Goal: Task Accomplishment & Management: Manage account settings

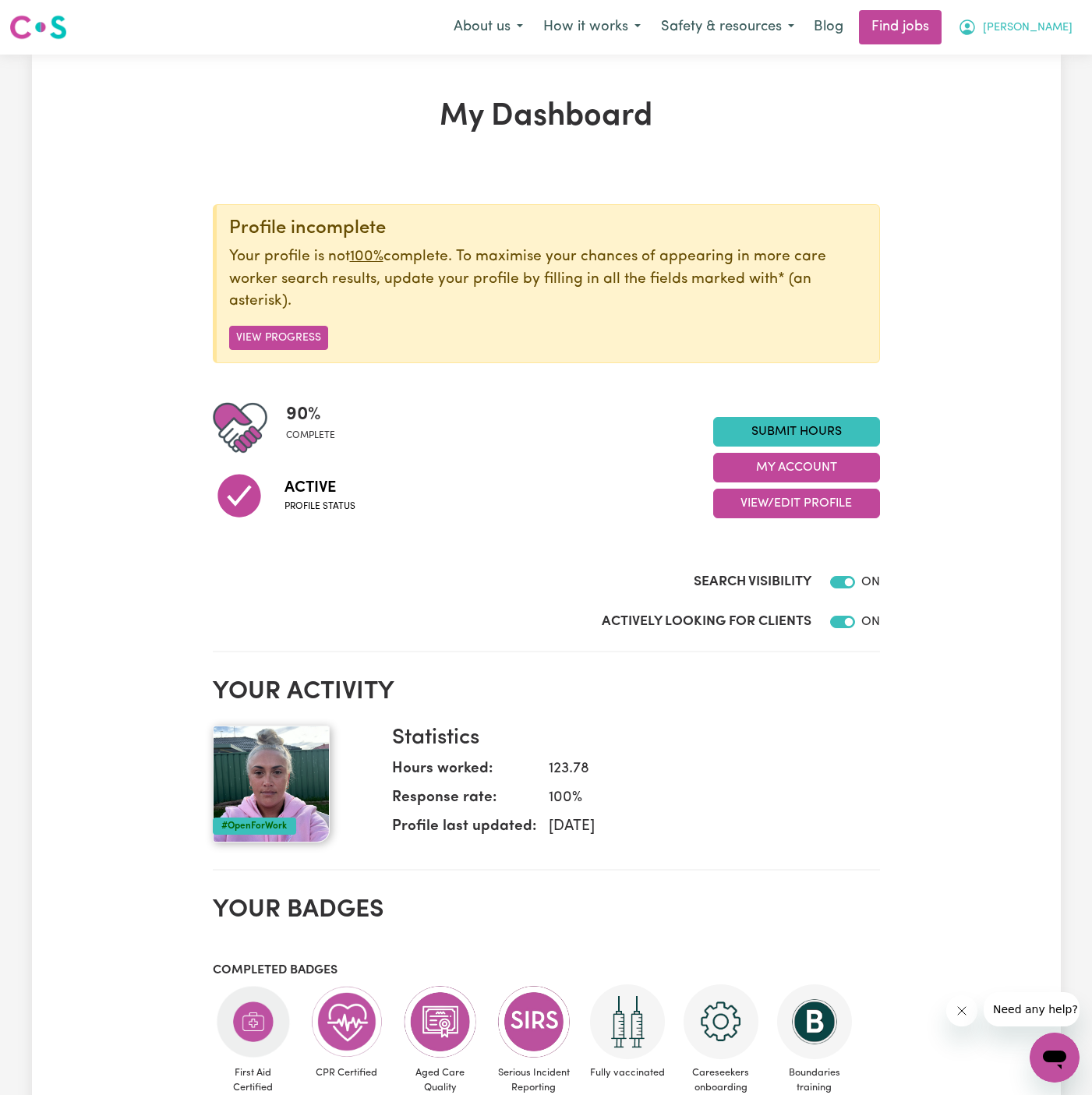
click at [1066, 28] on span "[PERSON_NAME]" at bounding box center [1028, 28] width 90 height 17
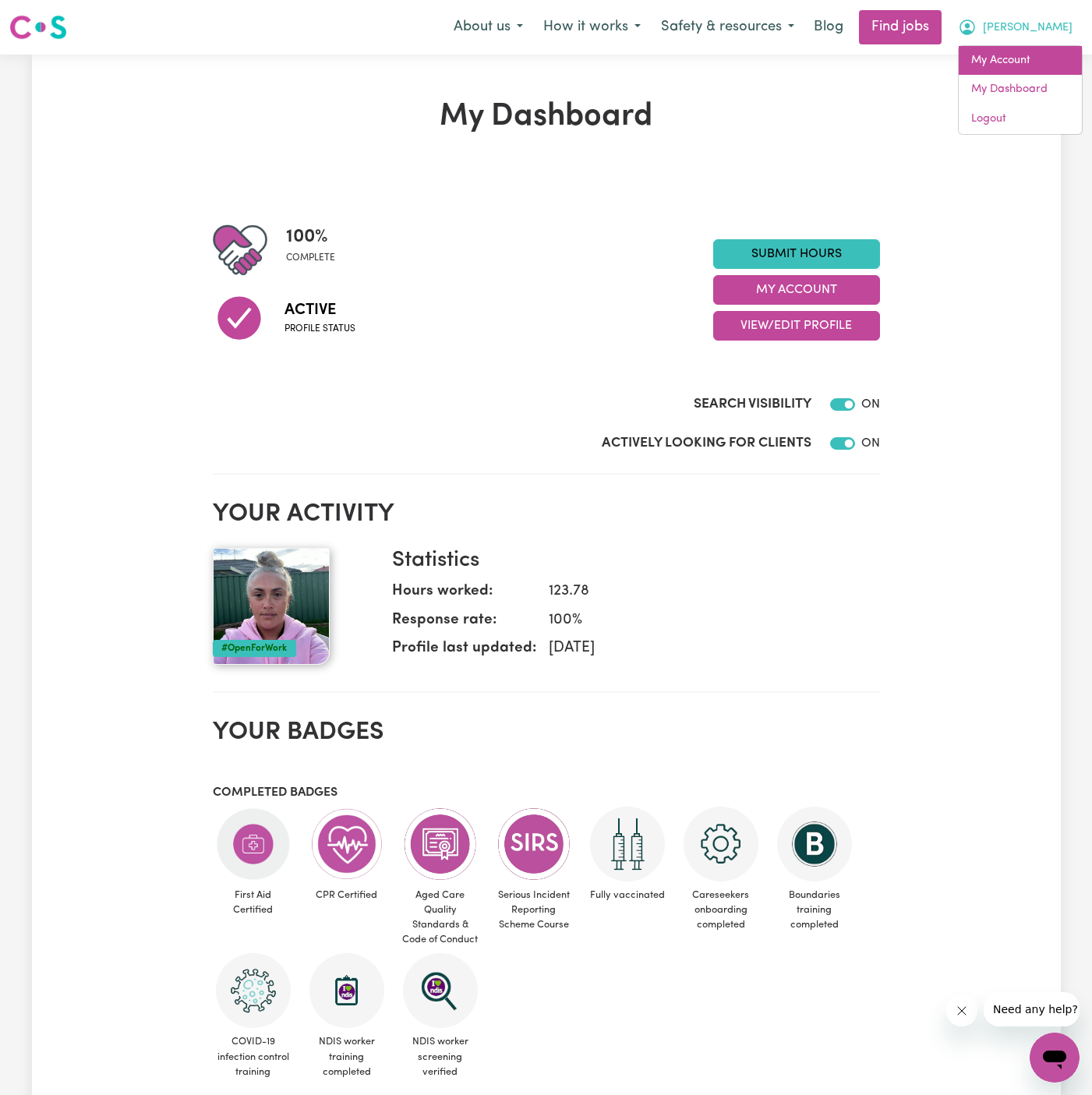
click at [1066, 61] on link "My Account" at bounding box center [1020, 61] width 123 height 30
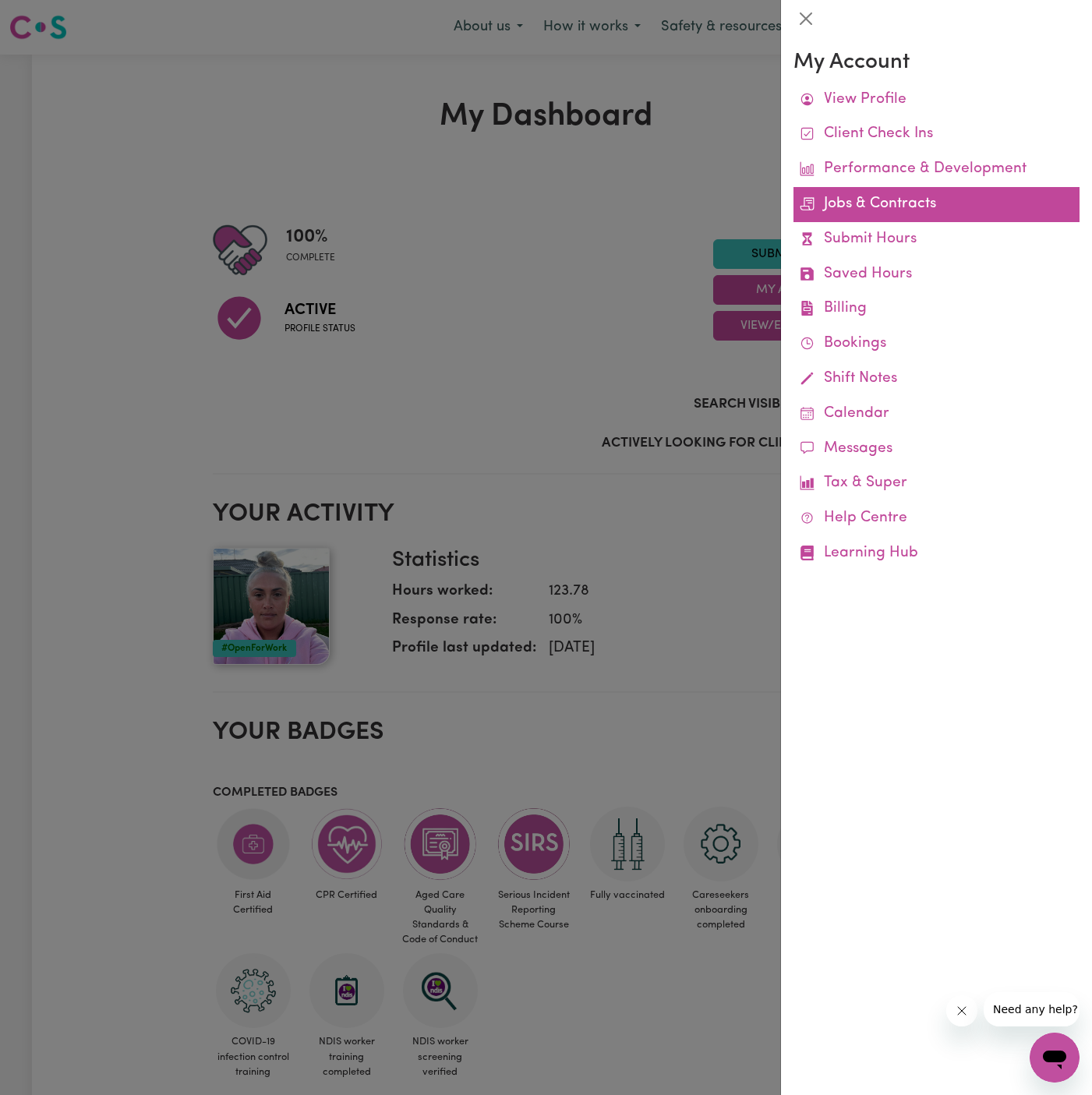
click at [877, 209] on link "Jobs & Contracts" at bounding box center [936, 204] width 286 height 35
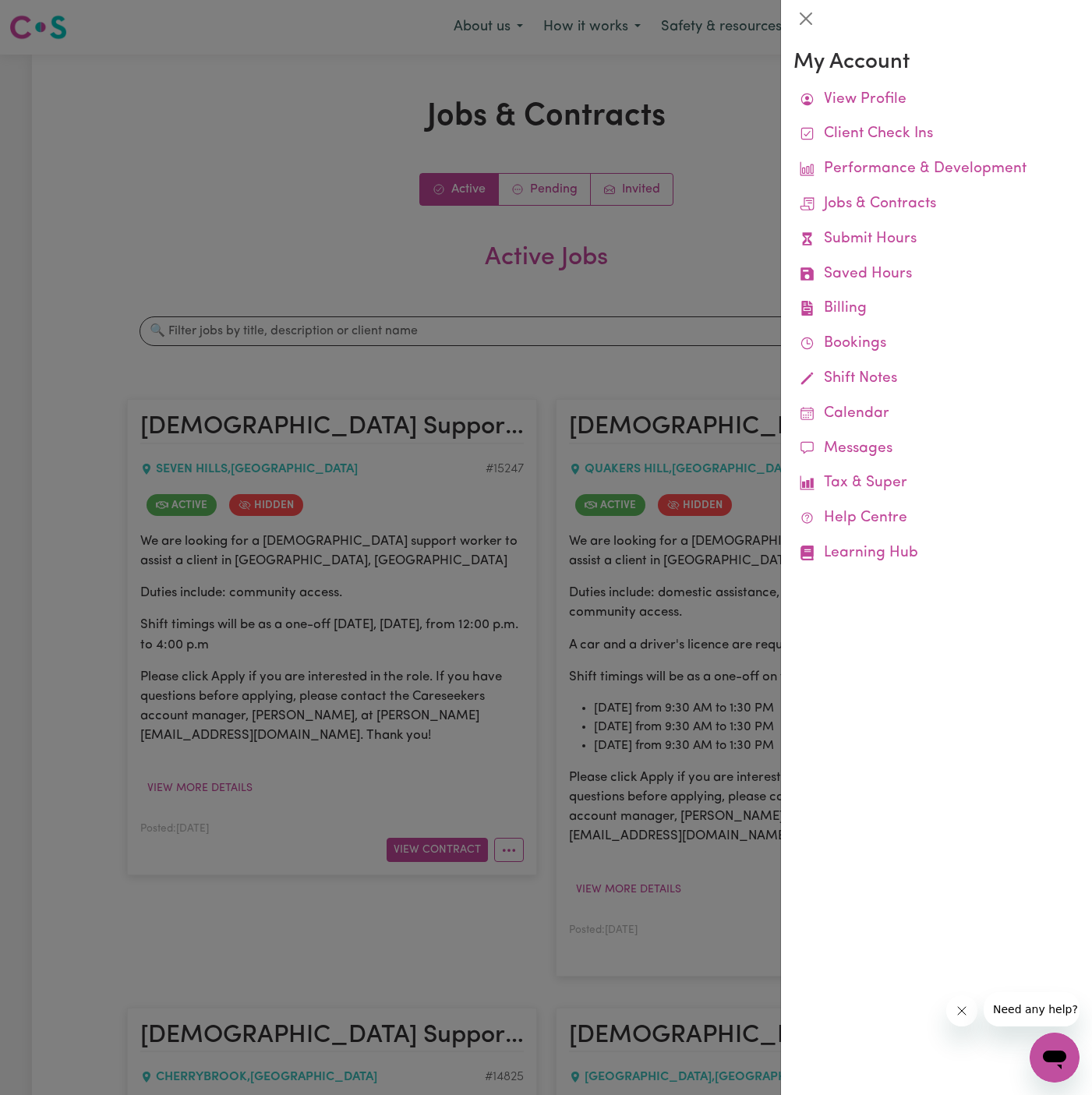
click at [706, 156] on div at bounding box center [546, 547] width 1092 height 1095
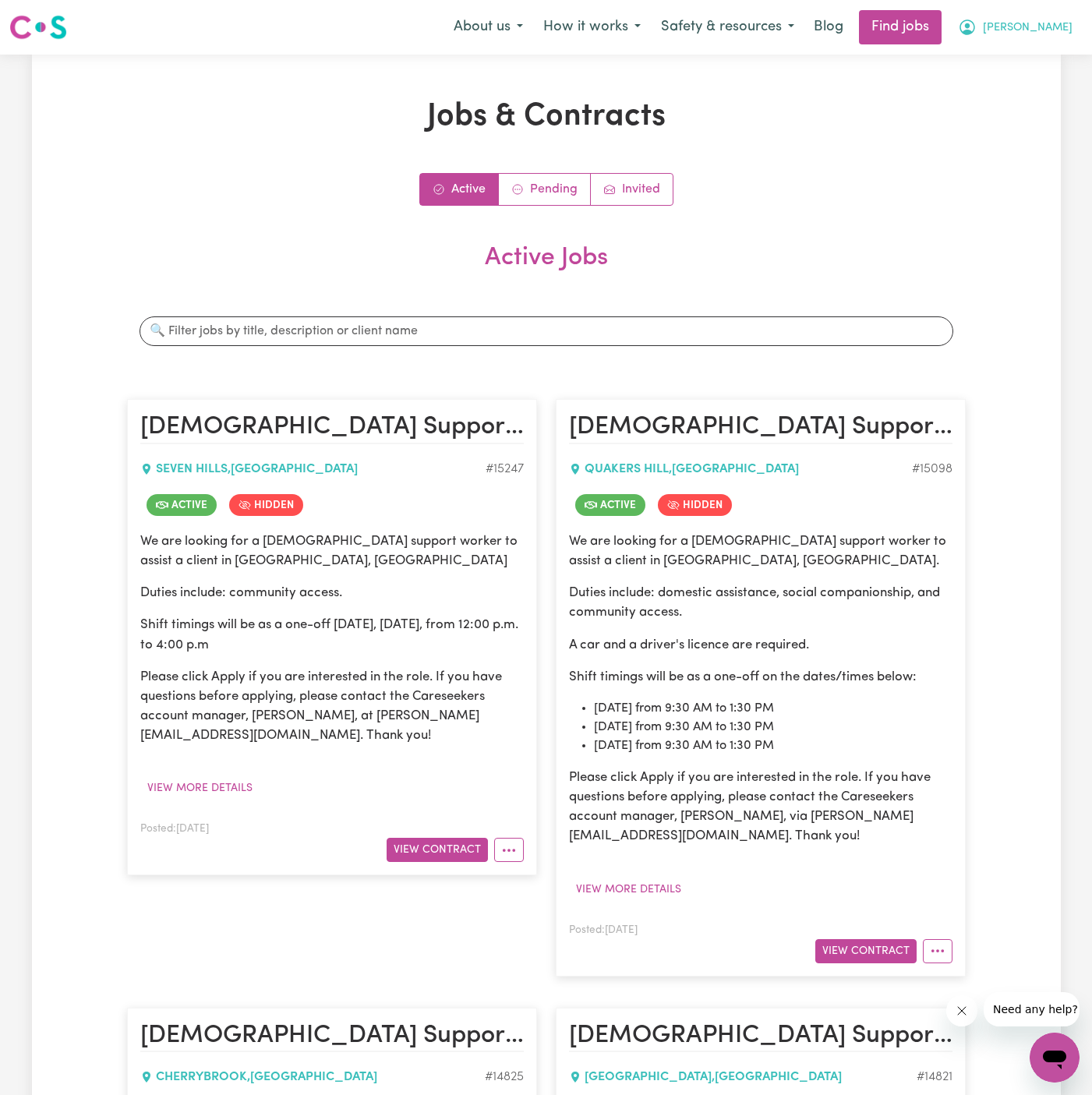
click at [1061, 31] on span "[PERSON_NAME]" at bounding box center [1028, 28] width 90 height 17
click at [1061, 55] on link "My Account" at bounding box center [1020, 61] width 123 height 30
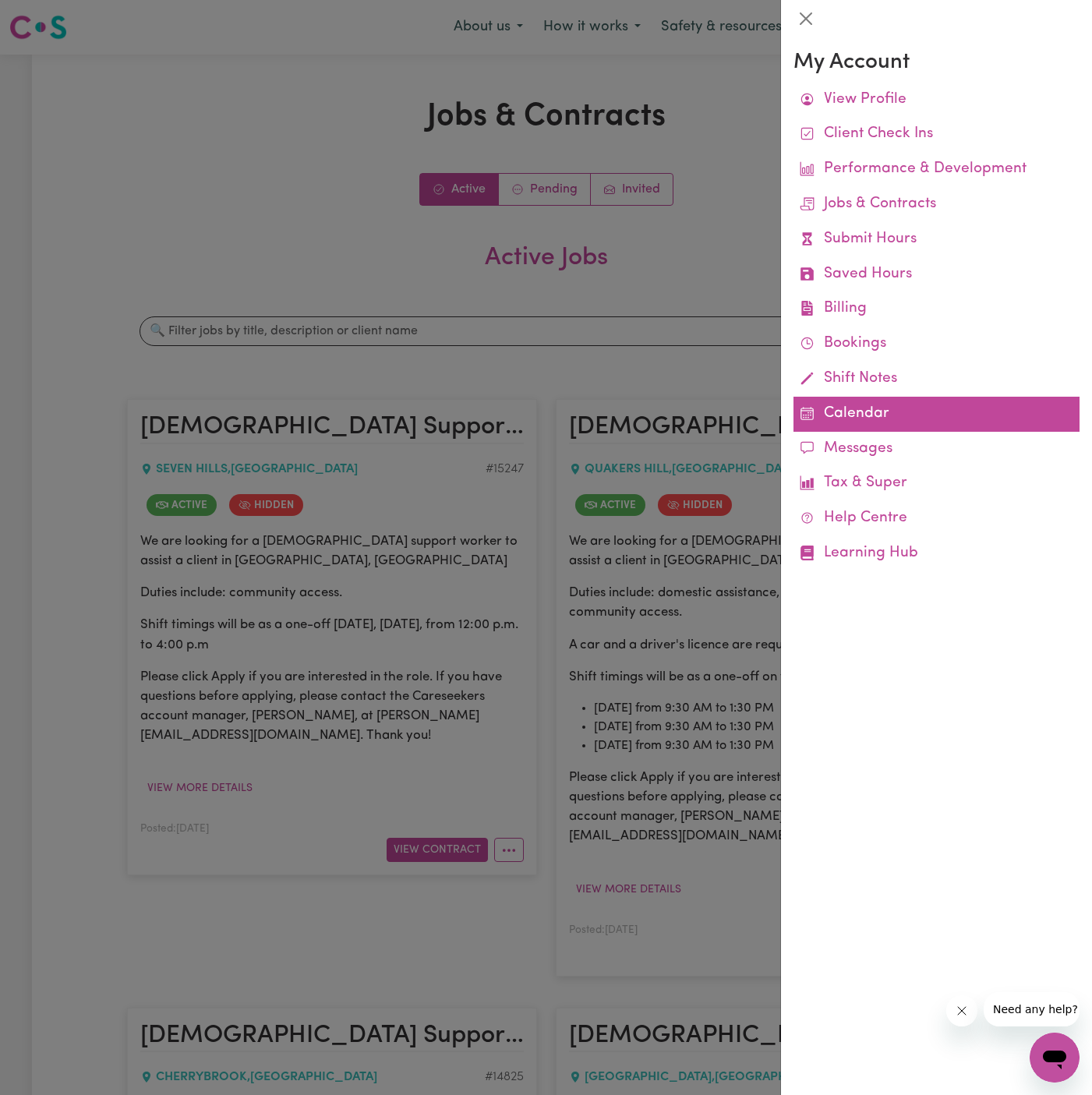
click at [854, 410] on link "Calendar" at bounding box center [936, 414] width 286 height 35
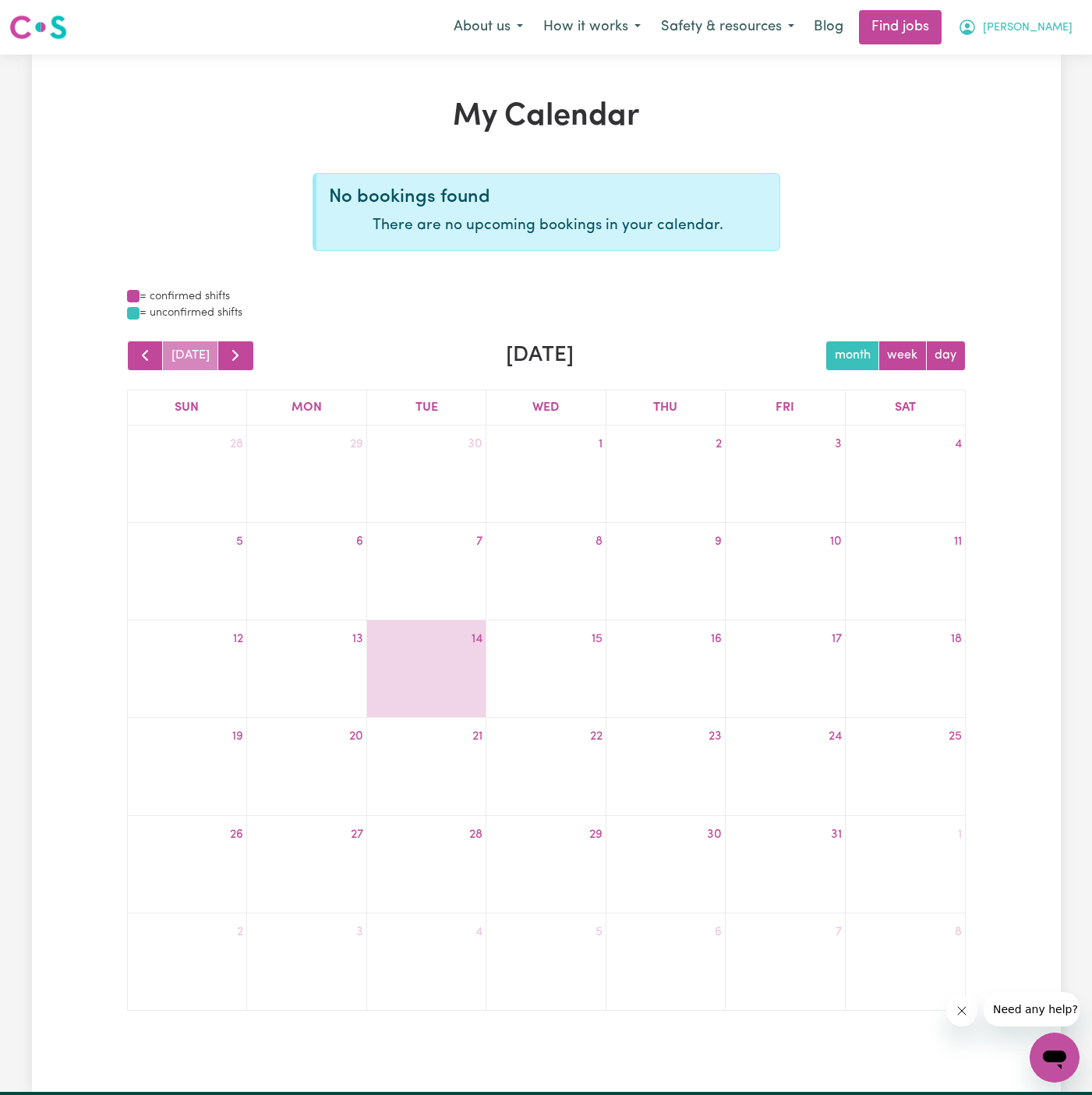
click at [1060, 24] on span "[PERSON_NAME]" at bounding box center [1028, 28] width 90 height 17
click at [1060, 62] on link "My Account" at bounding box center [1020, 61] width 123 height 30
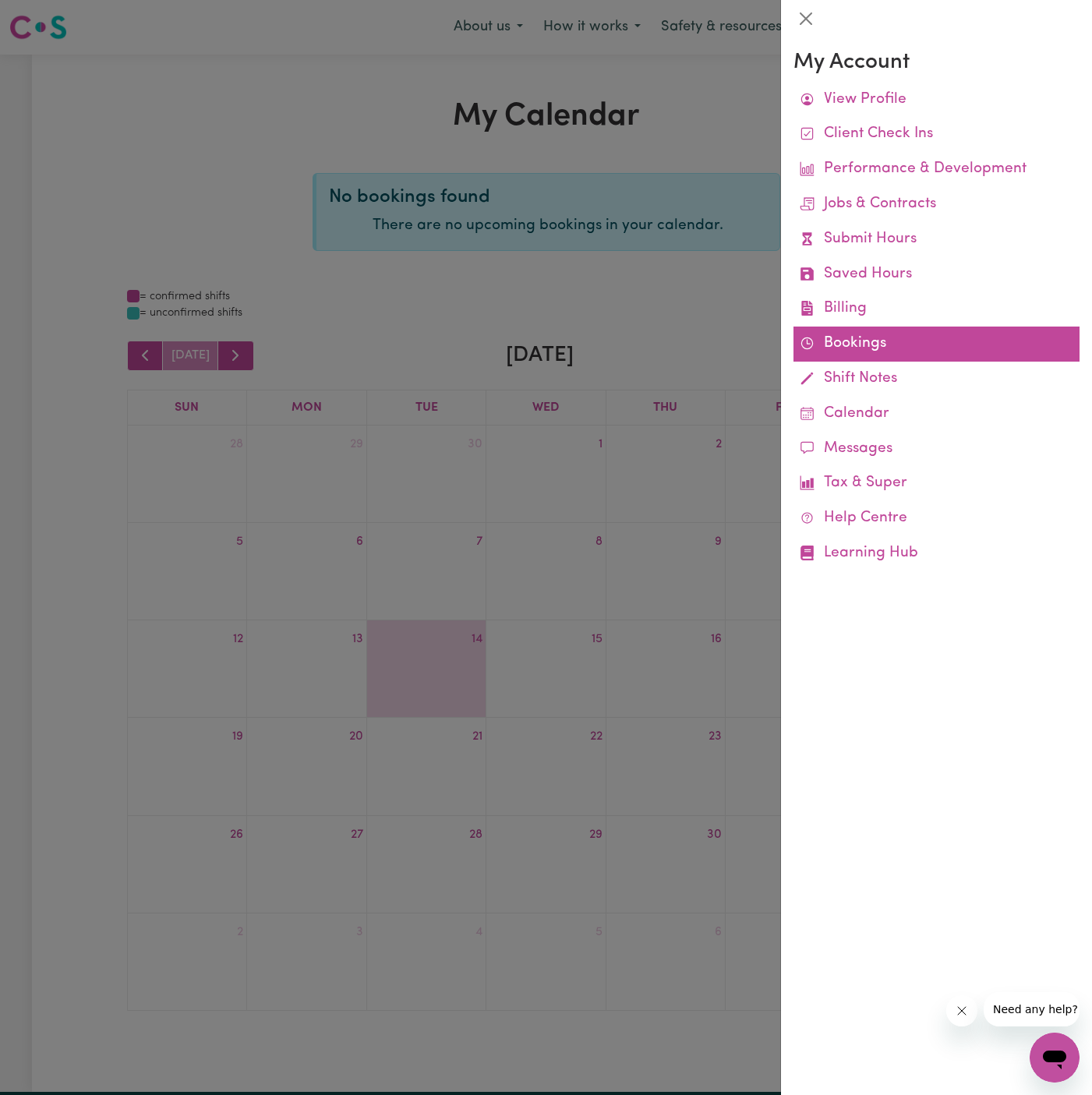
click at [843, 341] on link "Bookings" at bounding box center [936, 344] width 286 height 35
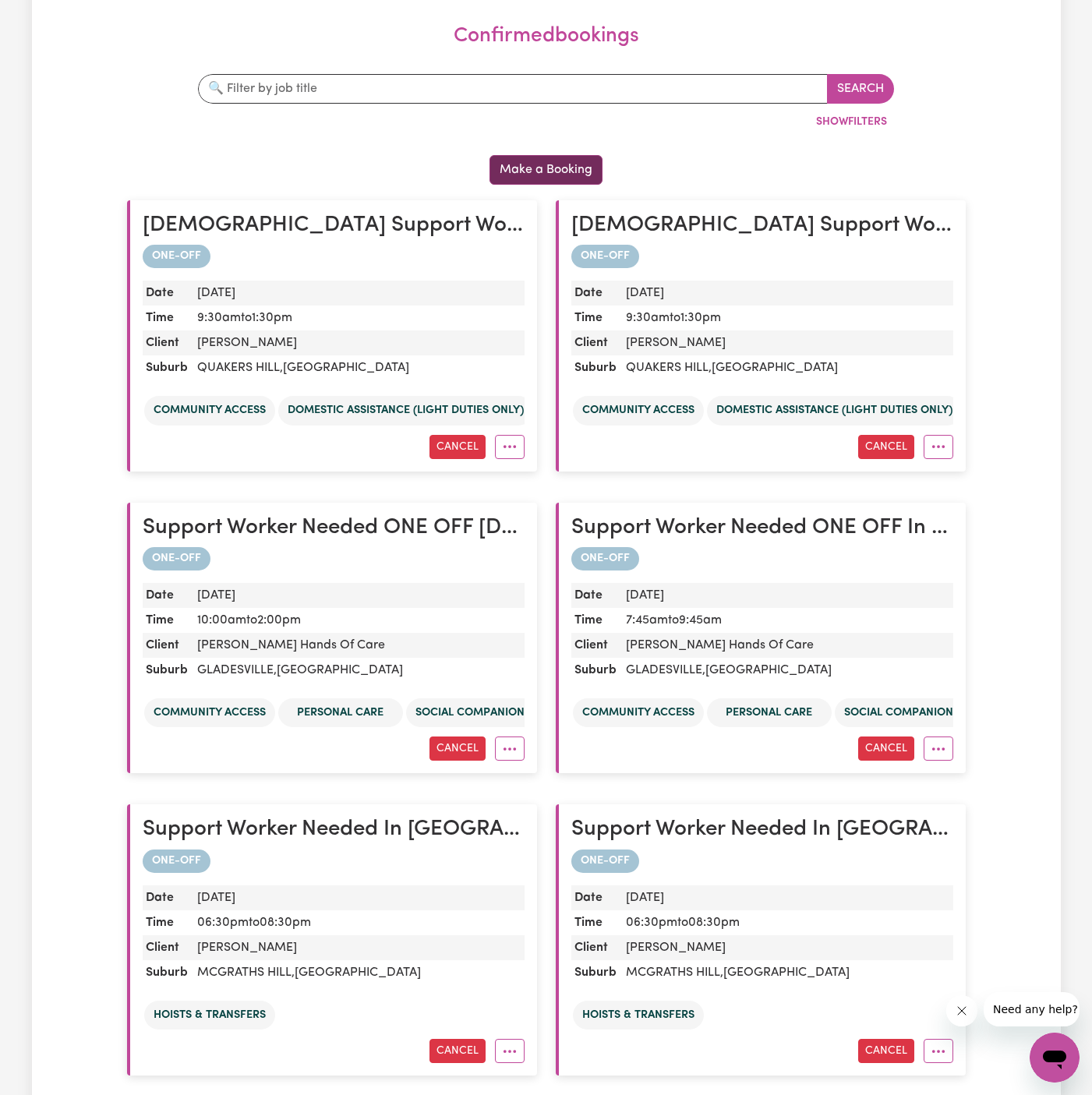
scroll to position [143, 0]
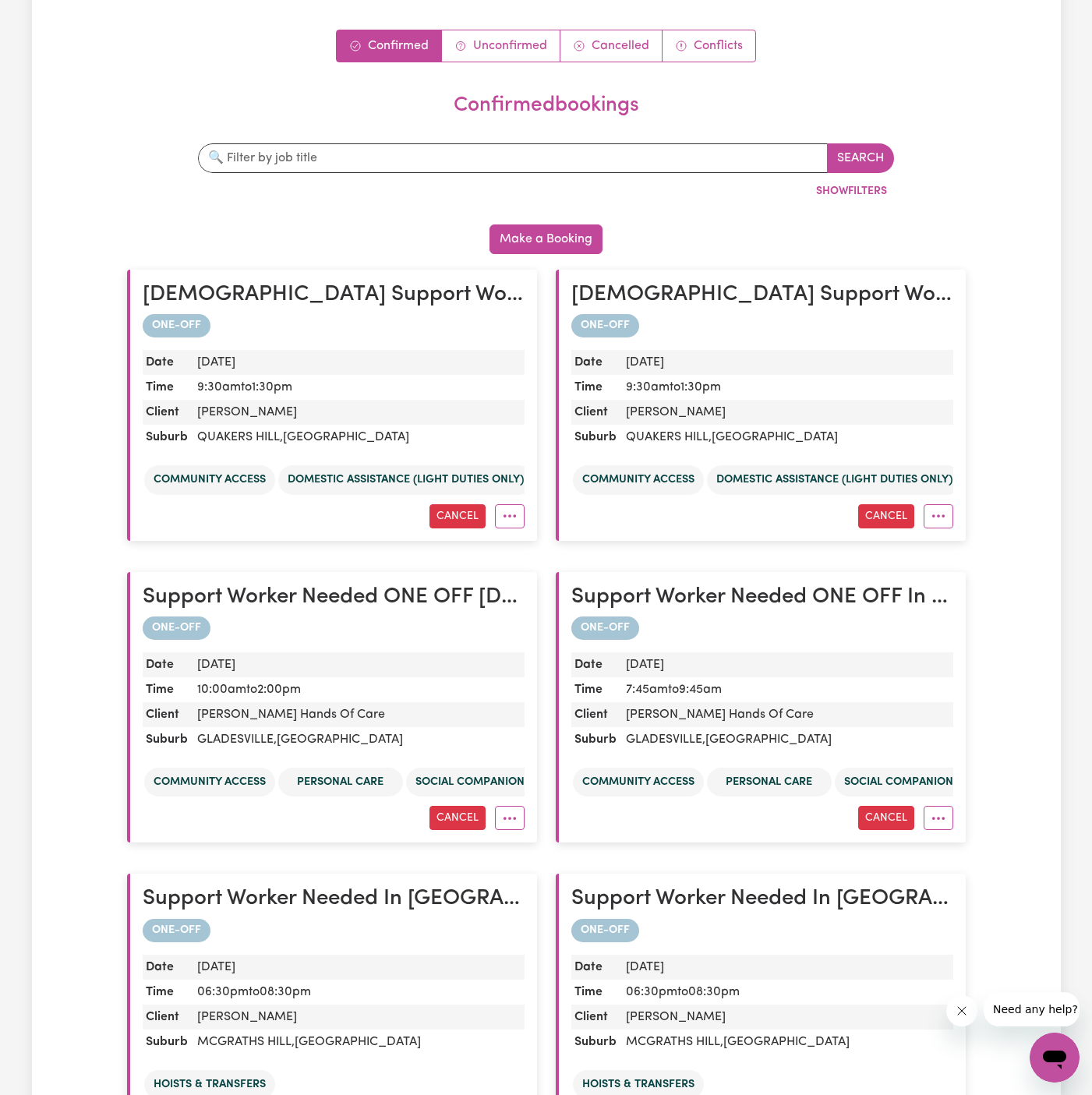
click at [505, 62] on div "Confirmed Unconfirmed Cancelled Conflicts confirmed bookings Search By job titl…" at bounding box center [546, 746] width 839 height 1433
click at [504, 41] on link "Unconfirmed" at bounding box center [501, 46] width 119 height 31
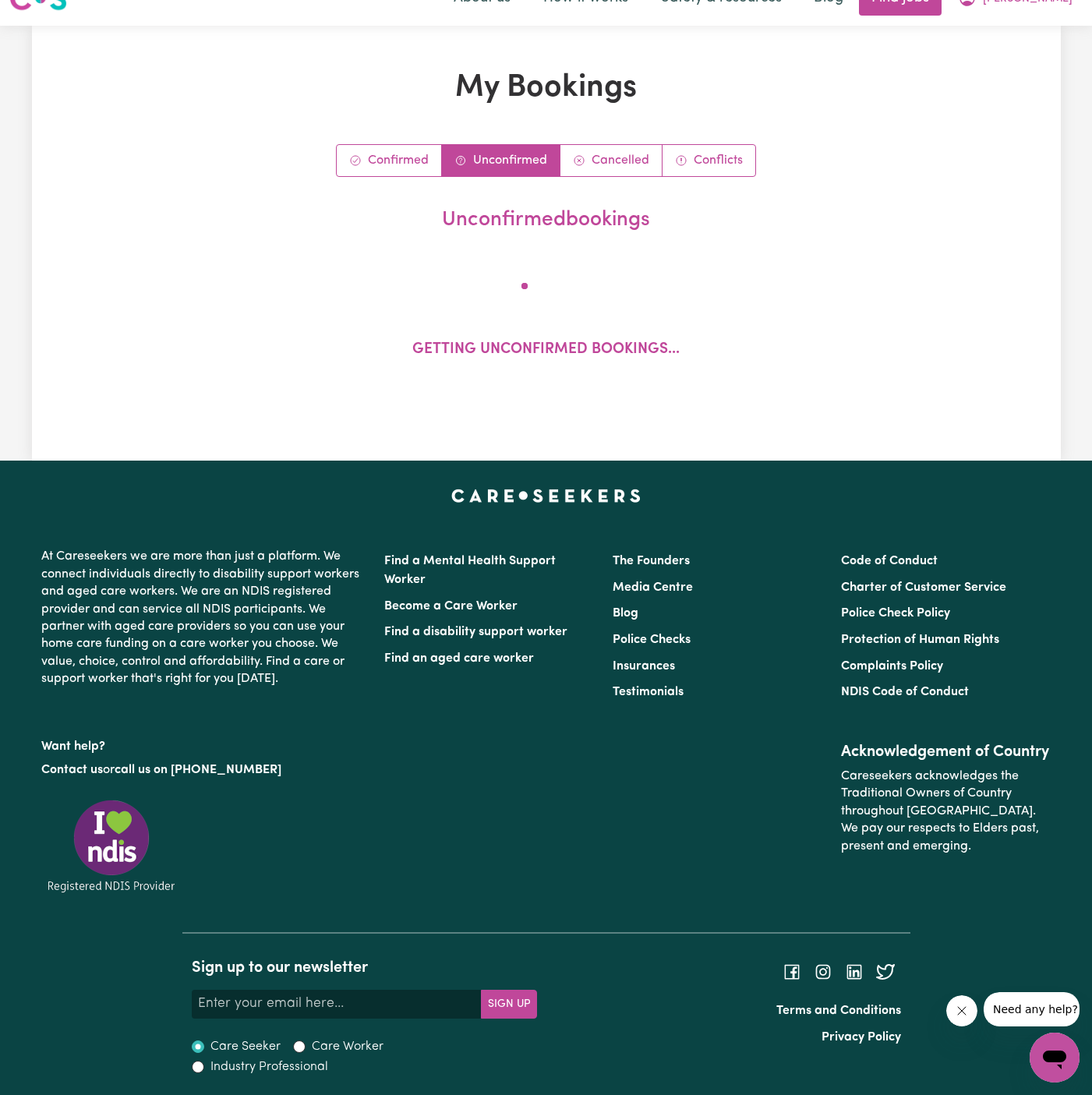
scroll to position [0, 0]
